Goal: Task Accomplishment & Management: Manage account settings

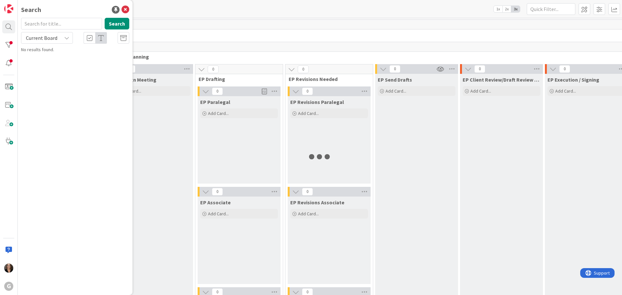
click at [30, 22] on input "text" at bounding box center [61, 24] width 81 height 12
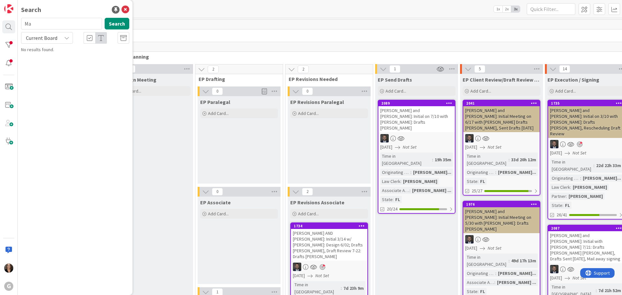
type input "M"
type input "Untig"
click at [113, 24] on button "Search" at bounding box center [117, 24] width 25 height 12
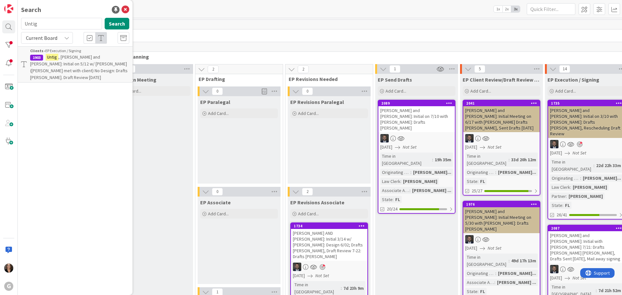
click at [95, 58] on span ", [PERSON_NAME] and [PERSON_NAME]: Initial on 5/12 w/ [PERSON_NAME] ([PERSON_NA…" at bounding box center [79, 67] width 98 height 26
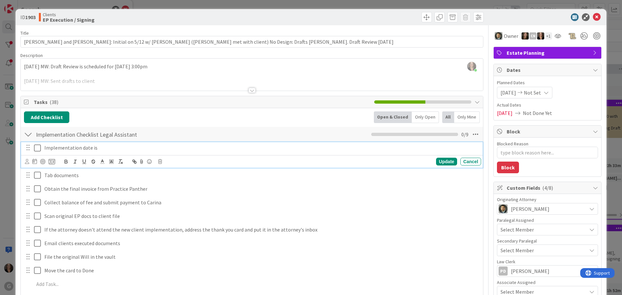
click at [96, 149] on p "Implementation date is" at bounding box center [261, 147] width 434 height 7
type textarea "x"
click at [34, 162] on icon at bounding box center [34, 161] width 5 height 5
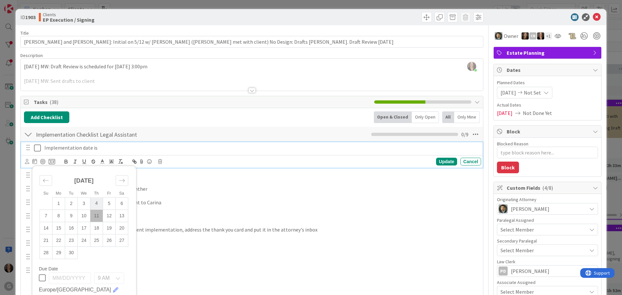
click at [99, 203] on td "4" at bounding box center [96, 203] width 13 height 12
type input "[DATE]"
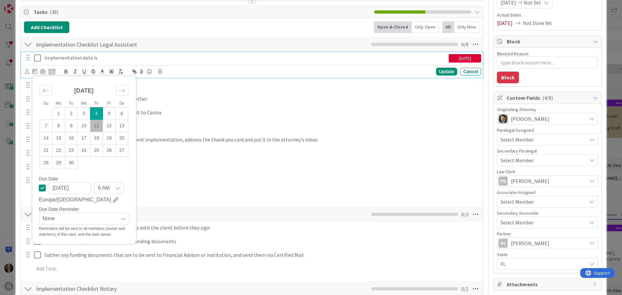
scroll to position [97, 0]
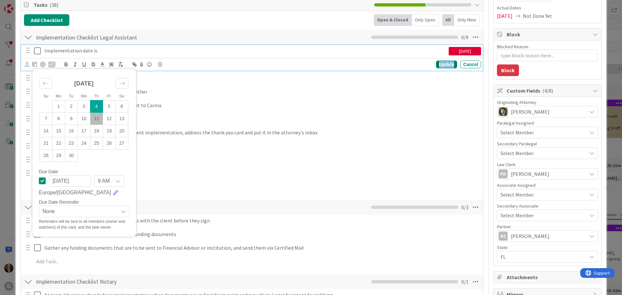
click at [447, 64] on div "Update" at bounding box center [446, 65] width 21 height 8
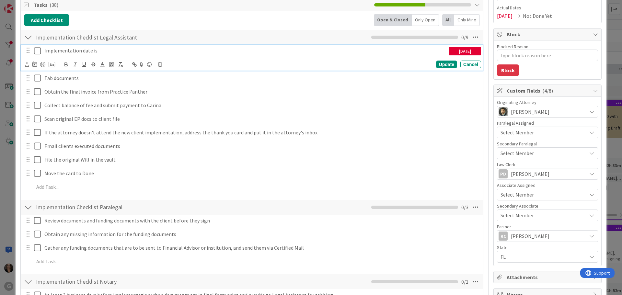
click at [37, 51] on icon at bounding box center [37, 51] width 7 height 8
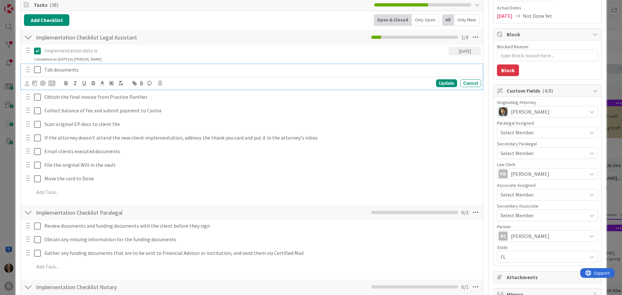
click at [37, 70] on icon at bounding box center [37, 70] width 7 height 8
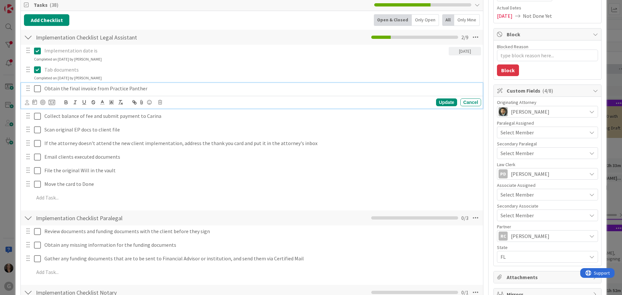
click at [38, 90] on icon at bounding box center [37, 89] width 7 height 8
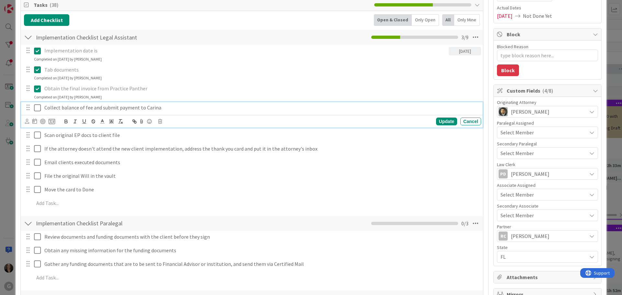
click at [38, 110] on icon at bounding box center [37, 108] width 7 height 8
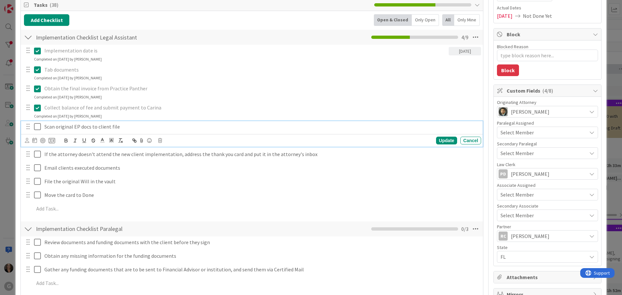
click at [37, 126] on icon at bounding box center [37, 127] width 7 height 8
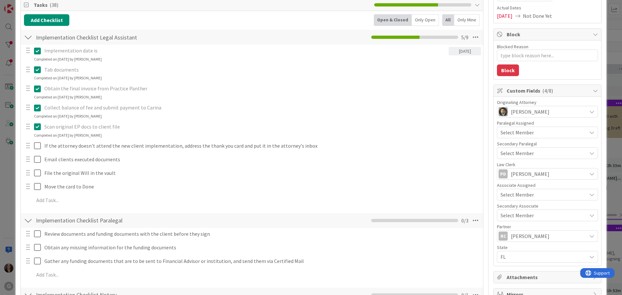
click at [34, 147] on div at bounding box center [33, 145] width 18 height 11
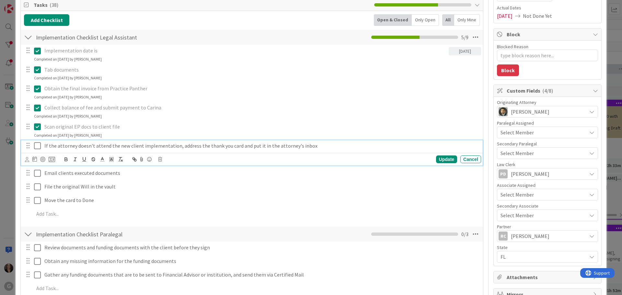
click at [38, 145] on icon at bounding box center [37, 146] width 7 height 8
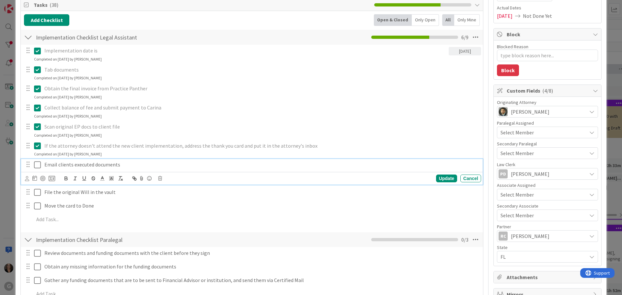
drag, startPoint x: 38, startPoint y: 166, endPoint x: 38, endPoint y: 169, distance: 3.6
click at [38, 166] on icon at bounding box center [37, 165] width 7 height 8
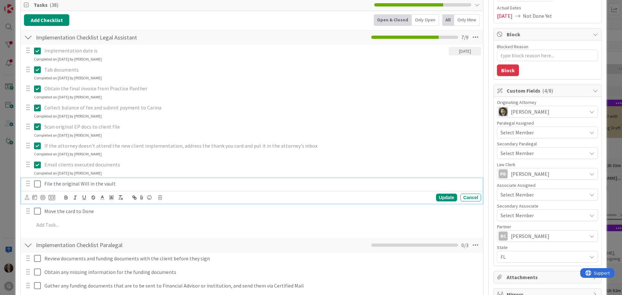
click at [37, 188] on button at bounding box center [38, 184] width 8 height 10
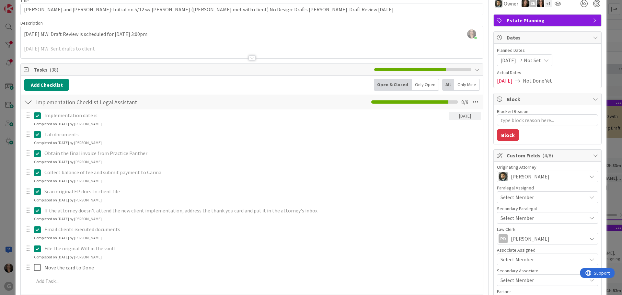
scroll to position [0, 0]
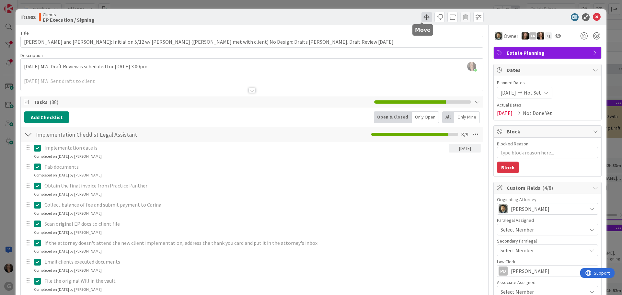
click at [422, 15] on span at bounding box center [427, 17] width 10 height 10
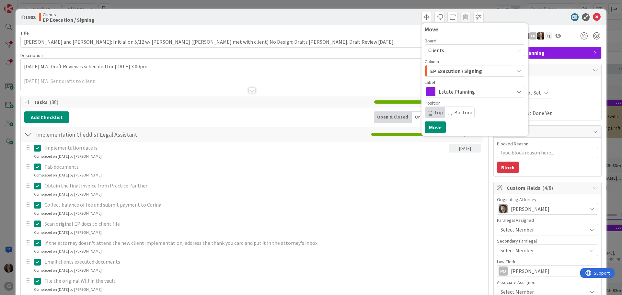
click at [517, 69] on icon "button" at bounding box center [519, 70] width 5 height 5
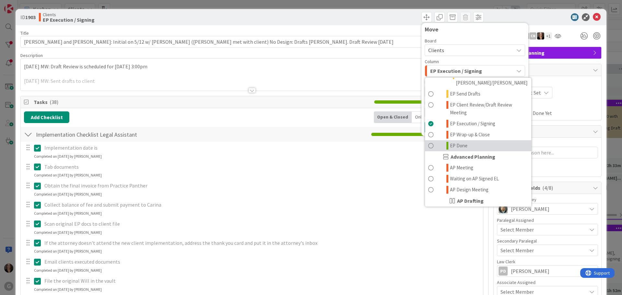
scroll to position [162, 0]
click at [429, 142] on span at bounding box center [431, 146] width 5 height 8
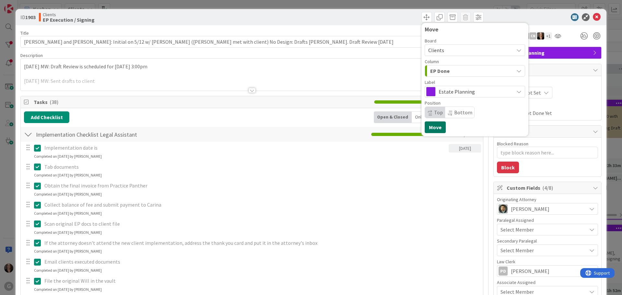
click at [431, 126] on button "Move" at bounding box center [435, 128] width 21 height 12
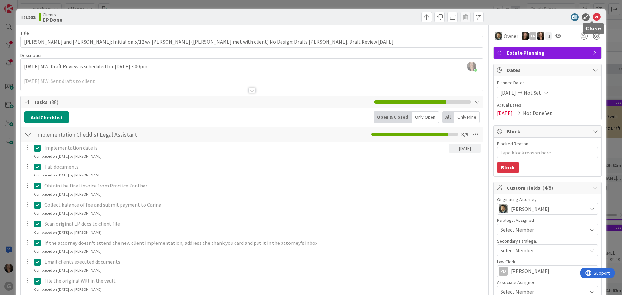
click at [593, 17] on icon at bounding box center [597, 17] width 8 height 8
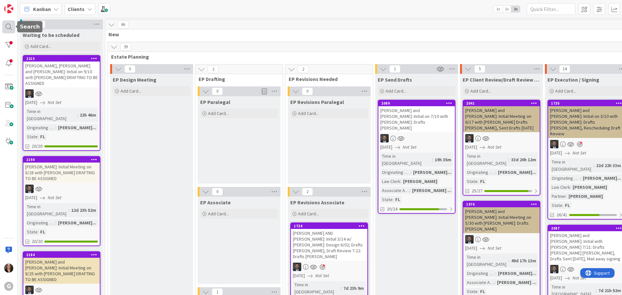
click at [8, 24] on div at bounding box center [8, 26] width 13 height 13
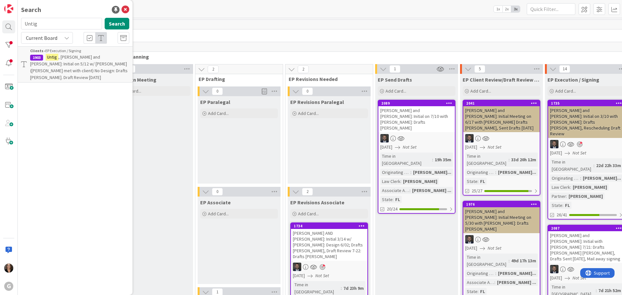
click at [57, 69] on span ", [PERSON_NAME] and [PERSON_NAME]: Initial on 5/12 w/ [PERSON_NAME] ([PERSON_NA…" at bounding box center [79, 67] width 98 height 26
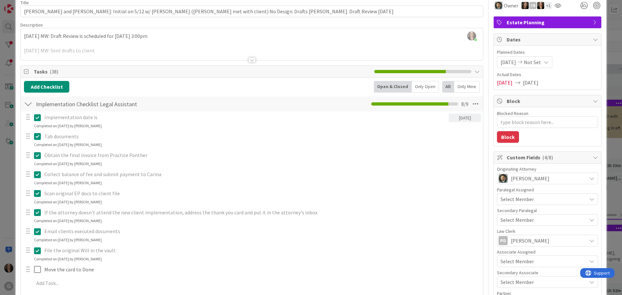
scroll to position [65, 0]
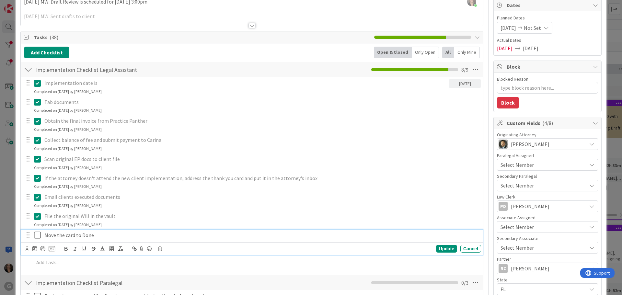
click at [39, 237] on icon at bounding box center [37, 235] width 7 height 8
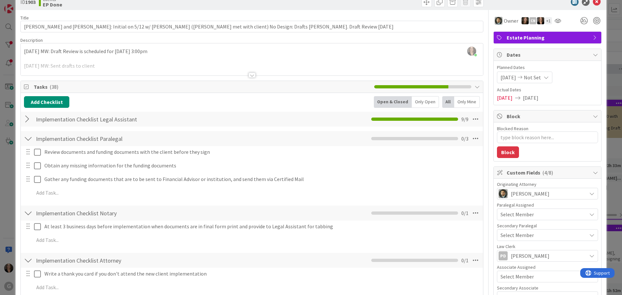
scroll to position [0, 0]
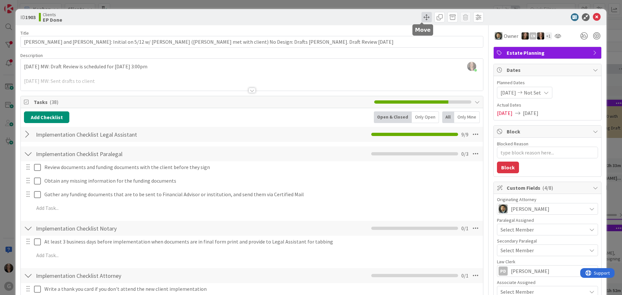
click at [422, 17] on span at bounding box center [427, 17] width 10 height 10
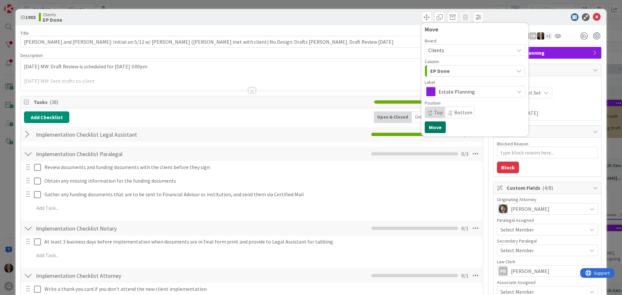
click at [432, 127] on button "Move" at bounding box center [435, 128] width 21 height 12
type textarea "x"
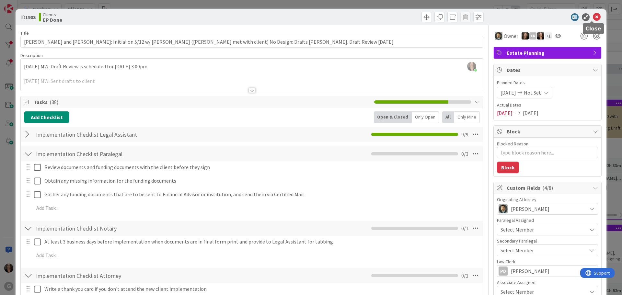
click at [593, 16] on icon at bounding box center [597, 17] width 8 height 8
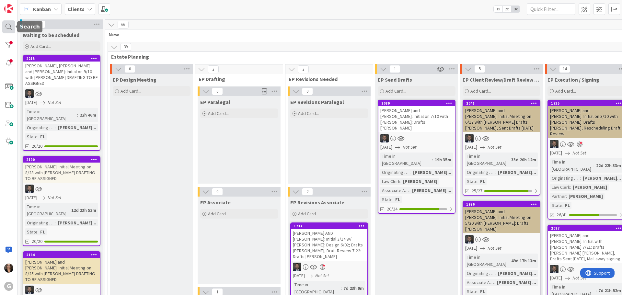
click at [8, 27] on div at bounding box center [8, 26] width 13 height 13
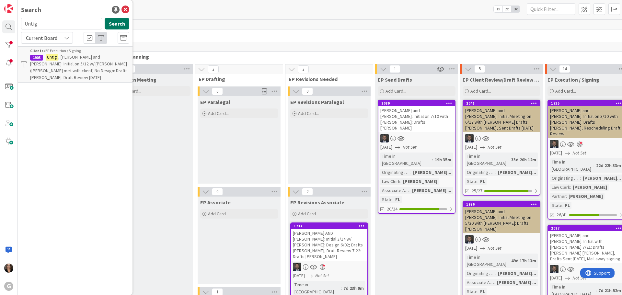
click at [116, 22] on button "Search" at bounding box center [117, 24] width 25 height 12
click at [124, 7] on icon at bounding box center [126, 10] width 8 height 8
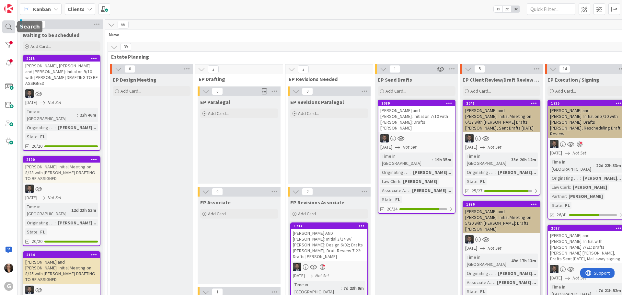
click at [10, 26] on div at bounding box center [8, 26] width 13 height 13
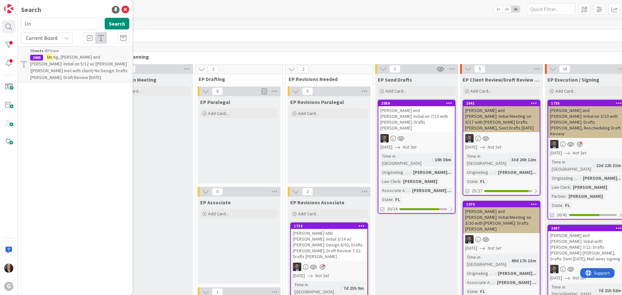
type input "U"
type input "[PERSON_NAME]"
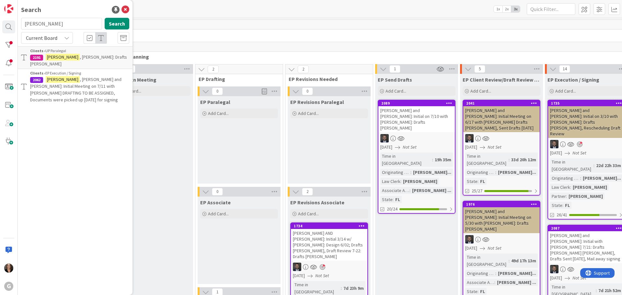
click at [72, 54] on span ", [PERSON_NAME]: Drafts [PERSON_NAME]" at bounding box center [78, 60] width 97 height 13
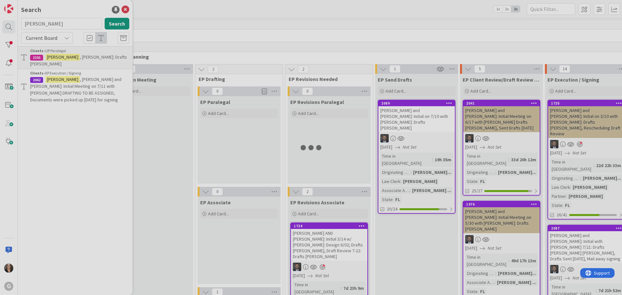
click at [72, 54] on div at bounding box center [311, 147] width 622 height 295
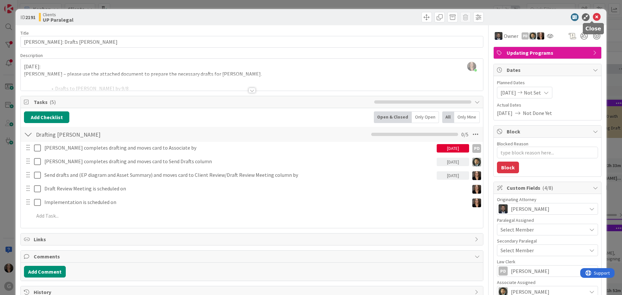
click at [593, 16] on icon at bounding box center [597, 17] width 8 height 8
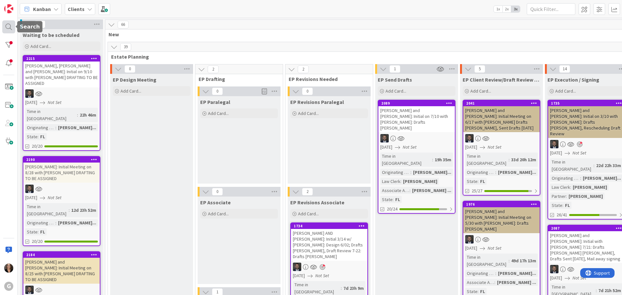
click at [9, 25] on div at bounding box center [8, 26] width 13 height 13
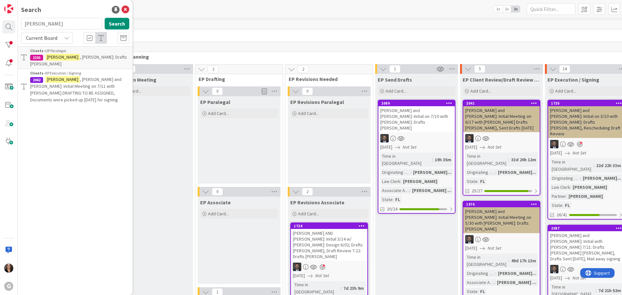
click at [64, 82] on span ", [PERSON_NAME] and [PERSON_NAME]: Initial Meeting on 7/11 with [PERSON_NAME] D…" at bounding box center [75, 90] width 91 height 26
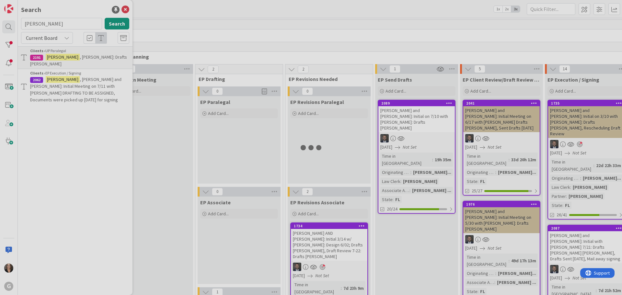
click at [64, 82] on div at bounding box center [311, 147] width 622 height 295
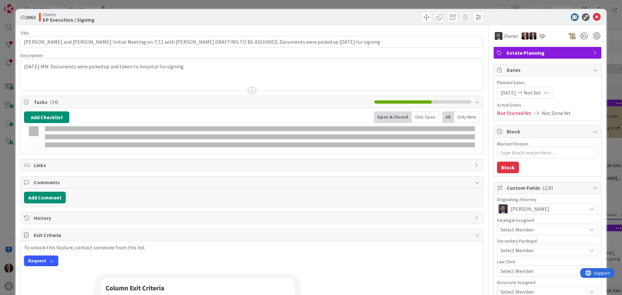
type textarea "x"
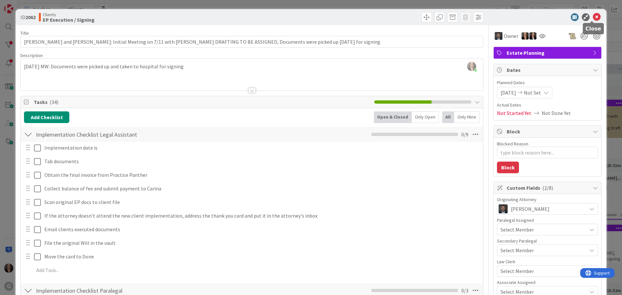
click at [594, 17] on icon at bounding box center [597, 17] width 8 height 8
